Goal: Information Seeking & Learning: Learn about a topic

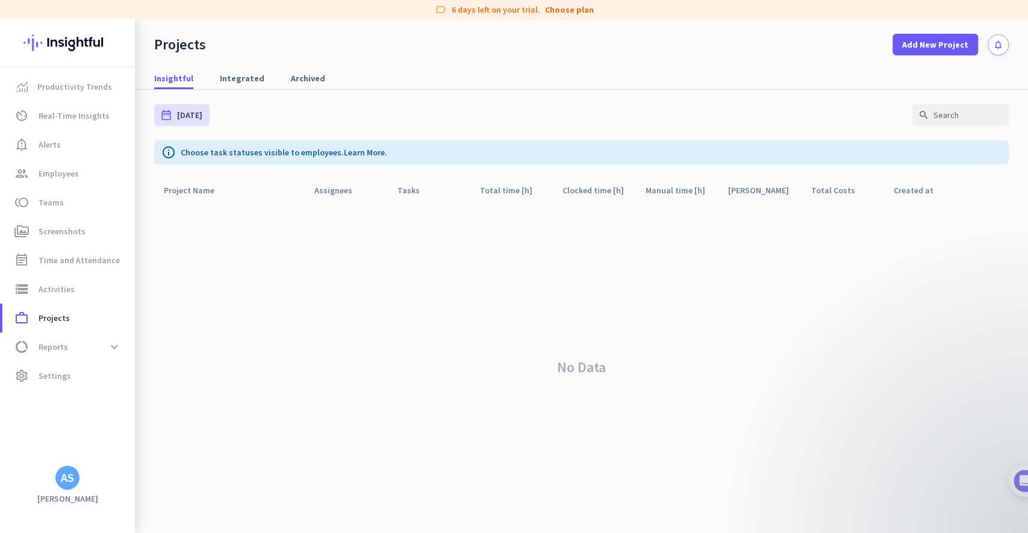
click at [206, 249] on div "No Data" at bounding box center [581, 367] width 854 height 331
click at [86, 37] on img at bounding box center [67, 42] width 88 height 47
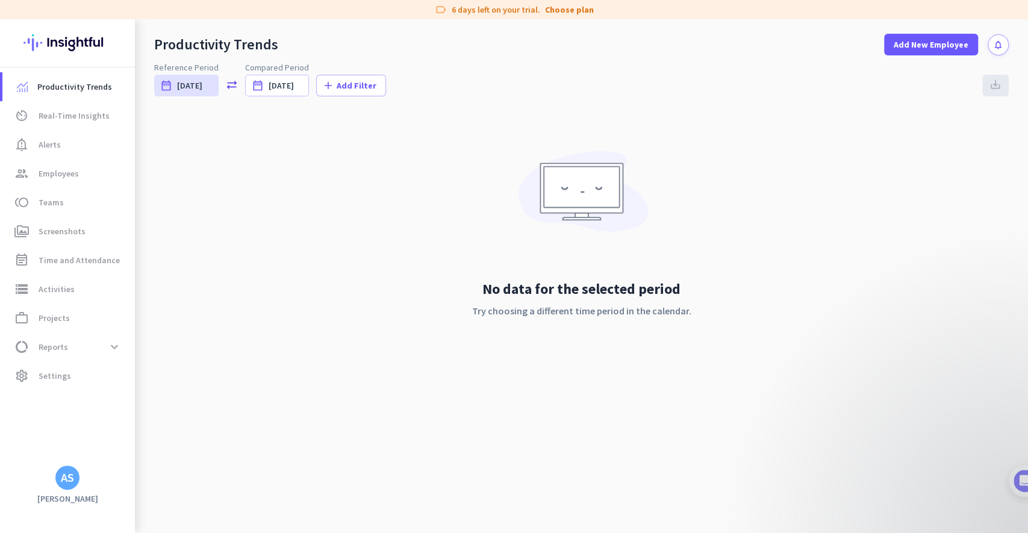
click at [185, 143] on div "No data for the selected period Try choosing a different time period in the cal…" at bounding box center [581, 245] width 854 height 266
click at [108, 110] on span "av_timer Real-Time Insights" at bounding box center [68, 115] width 113 height 14
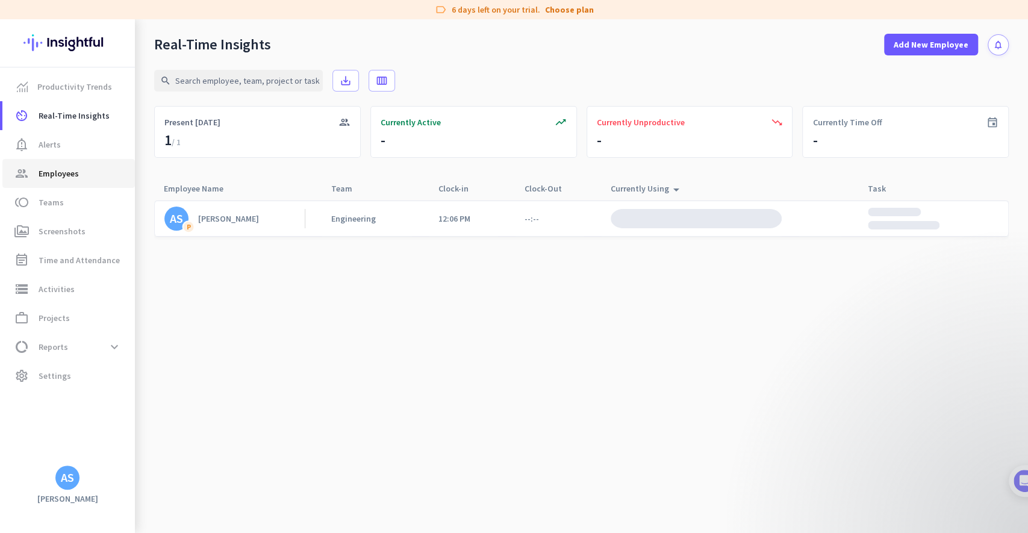
click at [85, 172] on span "group Employees" at bounding box center [68, 173] width 113 height 14
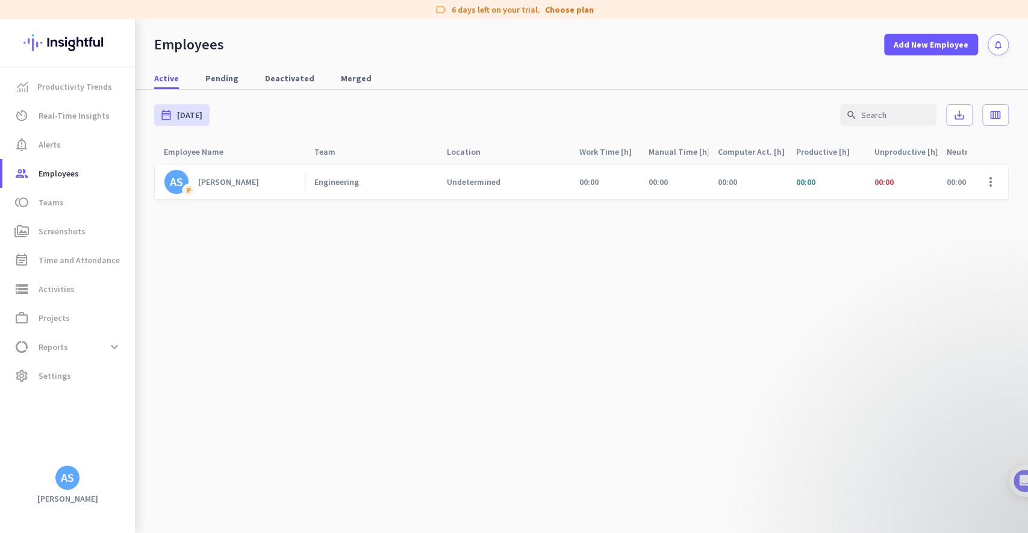
click at [418, 174] on div "Engineering" at bounding box center [371, 181] width 132 height 35
click at [381, 200] on div "AS [PERSON_NAME] Engineering Undetermined 00:00 00:00 00:00 00:00 00:00 00:00 0…" at bounding box center [762, 184] width 1216 height 43
click at [245, 179] on link "AS [PERSON_NAME]" at bounding box center [234, 182] width 140 height 24
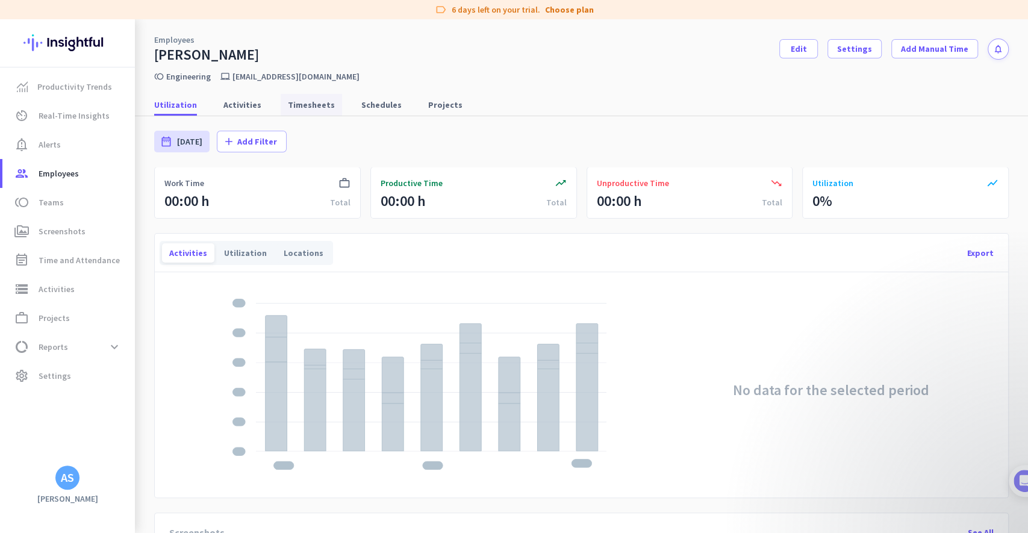
drag, startPoint x: 235, startPoint y: 102, endPoint x: 310, endPoint y: 110, distance: 75.0
click at [236, 103] on span "Activities" at bounding box center [242, 105] width 38 height 12
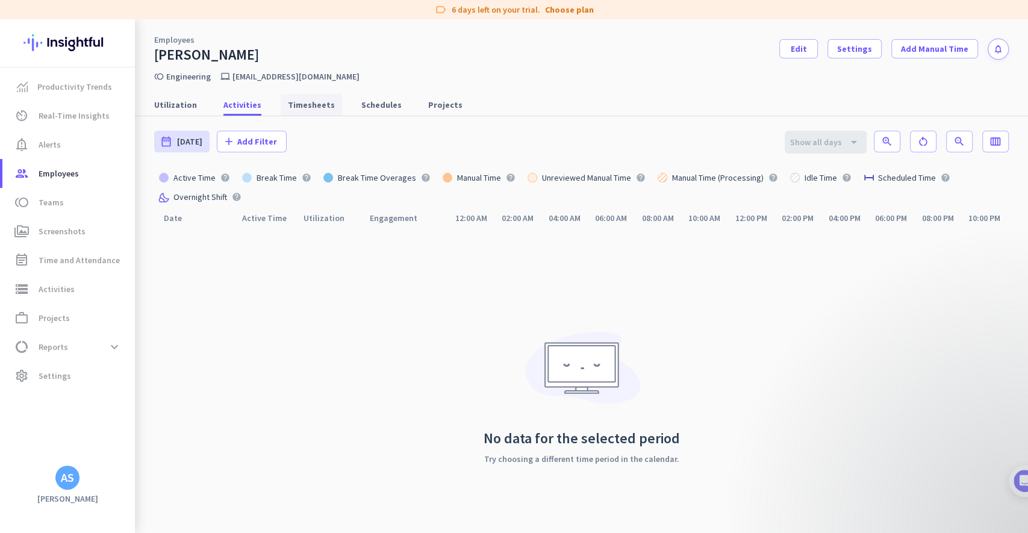
click at [315, 107] on span "Timesheets" at bounding box center [311, 105] width 47 height 12
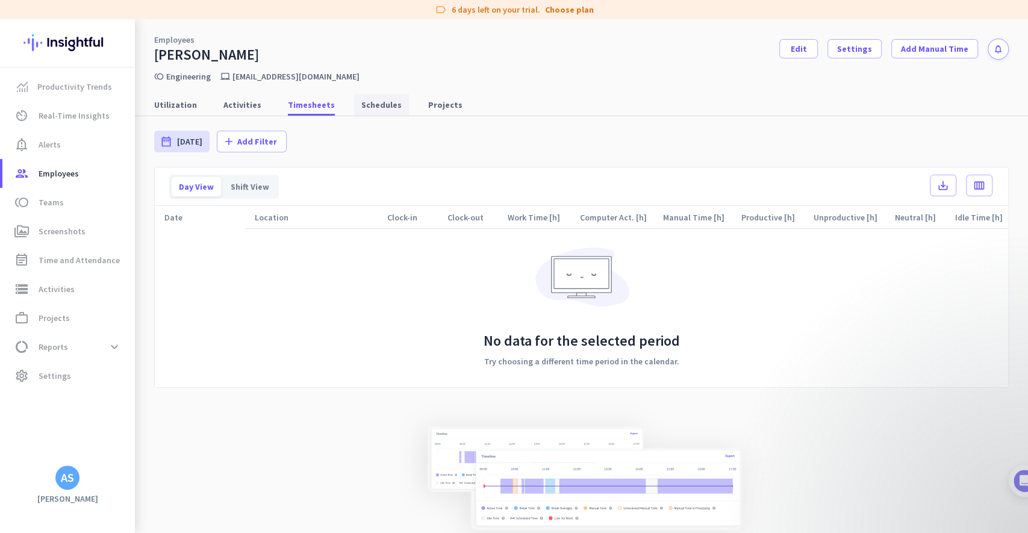
click at [381, 108] on span "Schedules" at bounding box center [381, 105] width 40 height 12
type input "[DATE] - [DATE]"
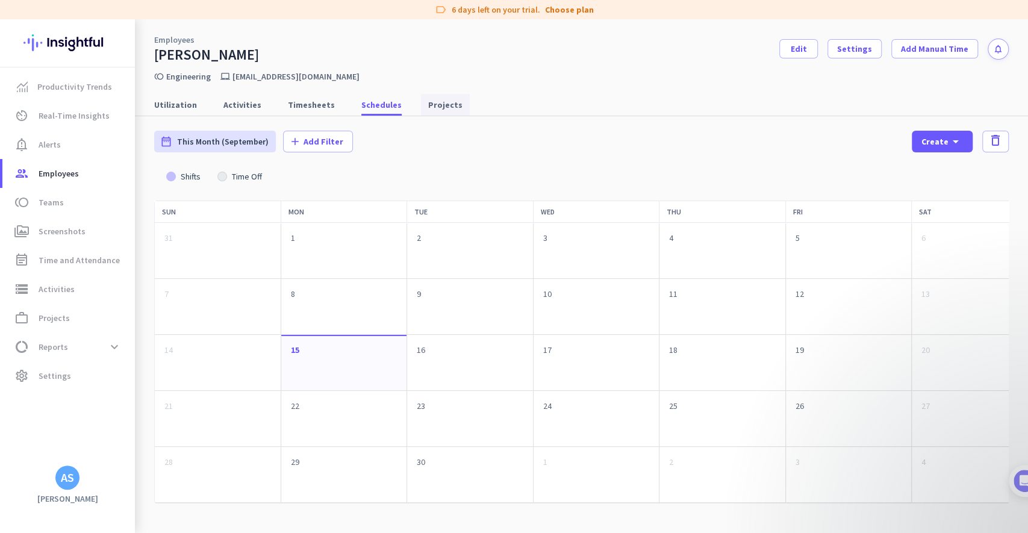
click at [438, 110] on span "Projects" at bounding box center [445, 105] width 34 height 12
type input "[DATE] - [DATE]"
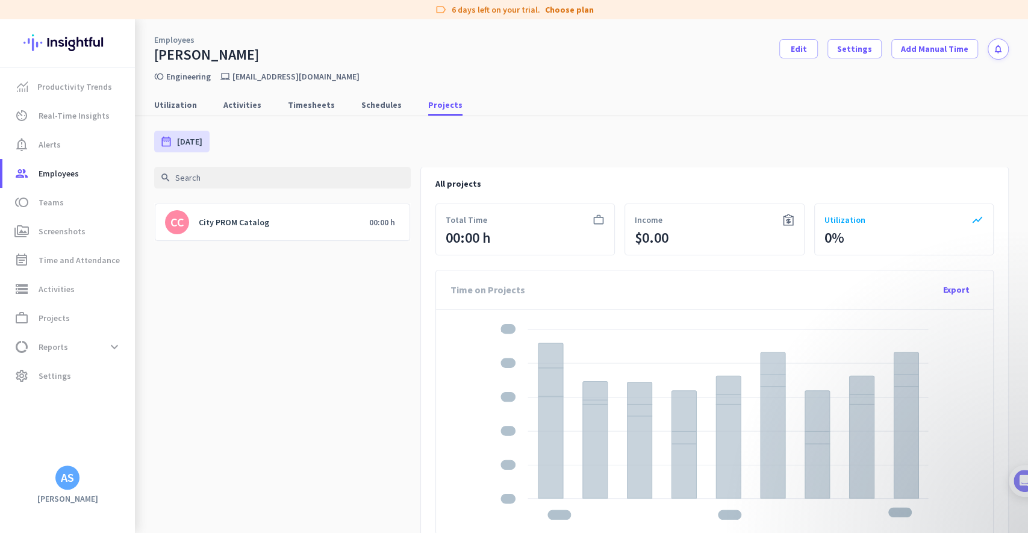
click at [317, 223] on div "CC City PROM Catalog" at bounding box center [267, 222] width 204 height 36
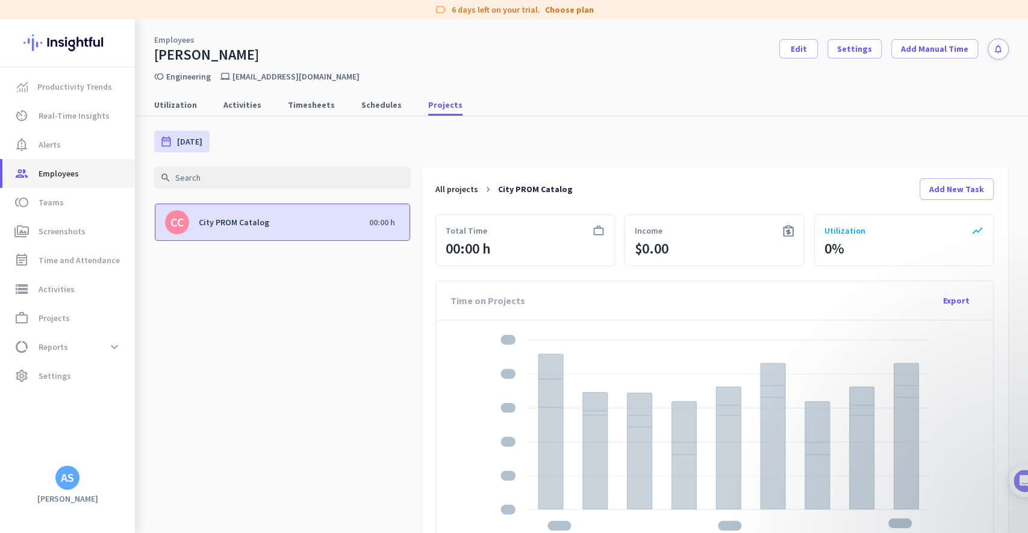
click at [53, 187] on link "group Employees" at bounding box center [68, 173] width 132 height 29
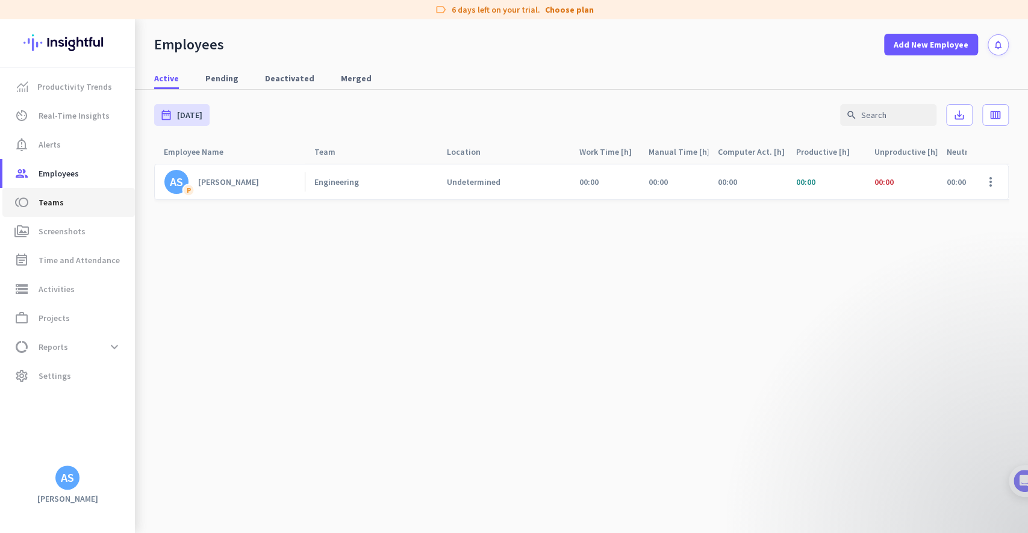
click at [49, 209] on span "Teams" at bounding box center [51, 202] width 25 height 14
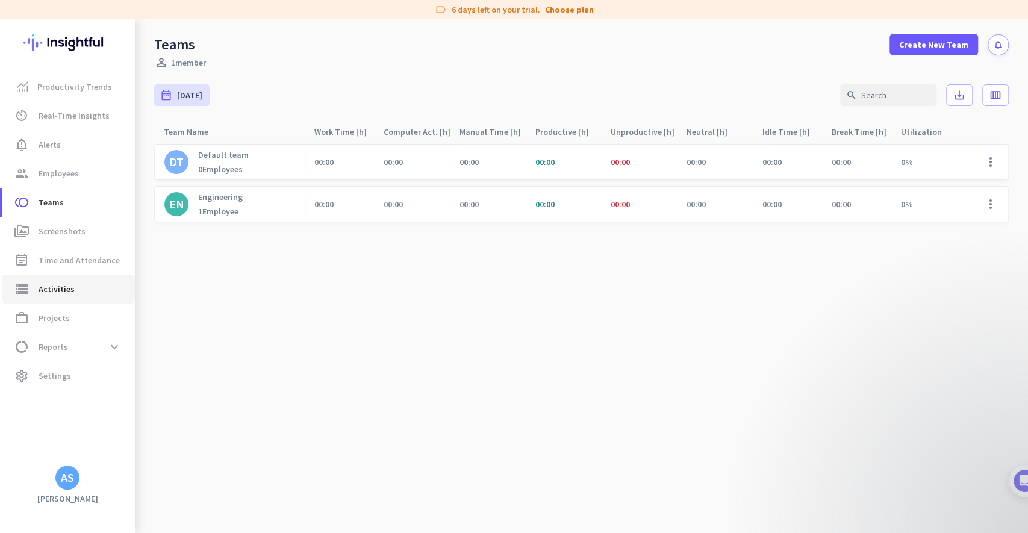
click at [67, 294] on span "Activities" at bounding box center [57, 289] width 36 height 14
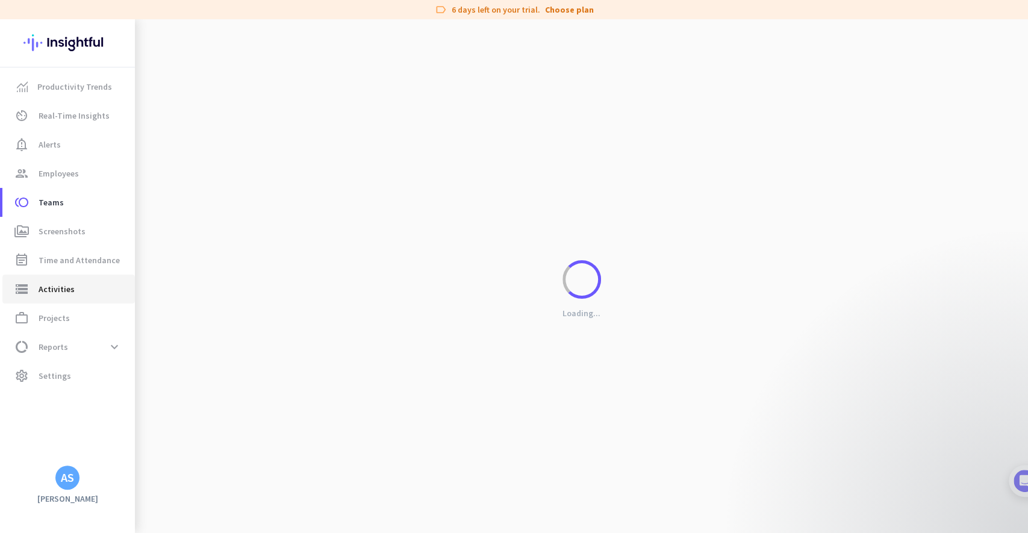
type input "[DATE]"
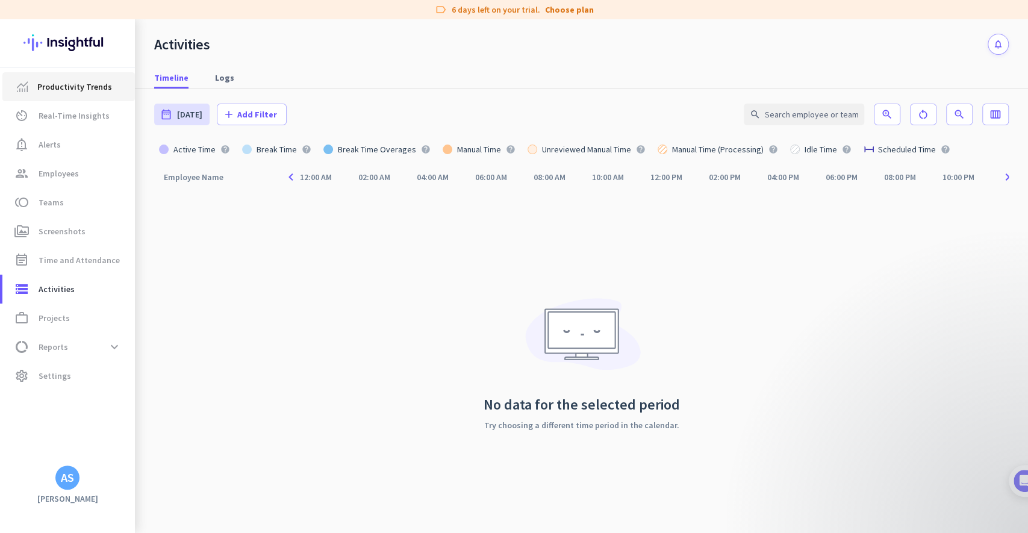
click at [59, 99] on link "Productivity Trends" at bounding box center [68, 86] width 132 height 29
type input "[DATE] - [DATE]"
